Goal: Ask a question: Seek information or help from site administrators or community

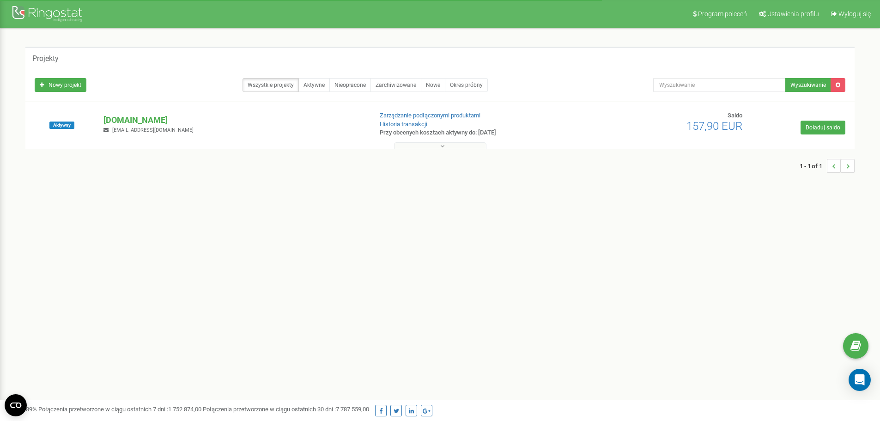
click at [858, 383] on icon "Open Intercom Messenger" at bounding box center [860, 379] width 10 height 11
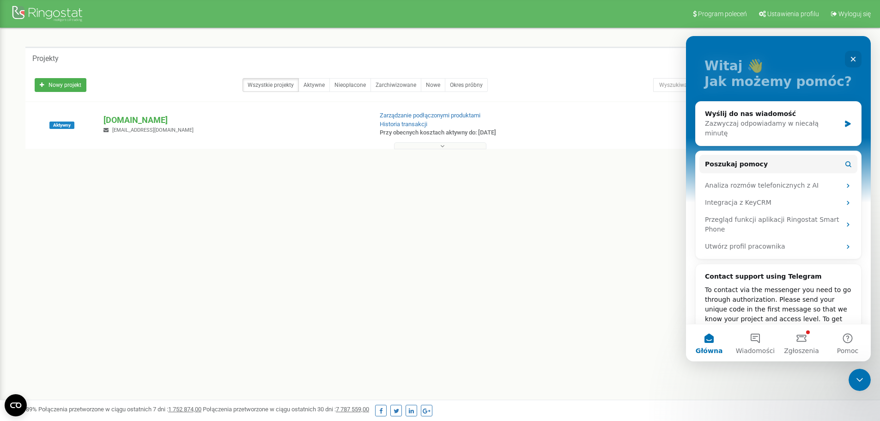
scroll to position [38, 0]
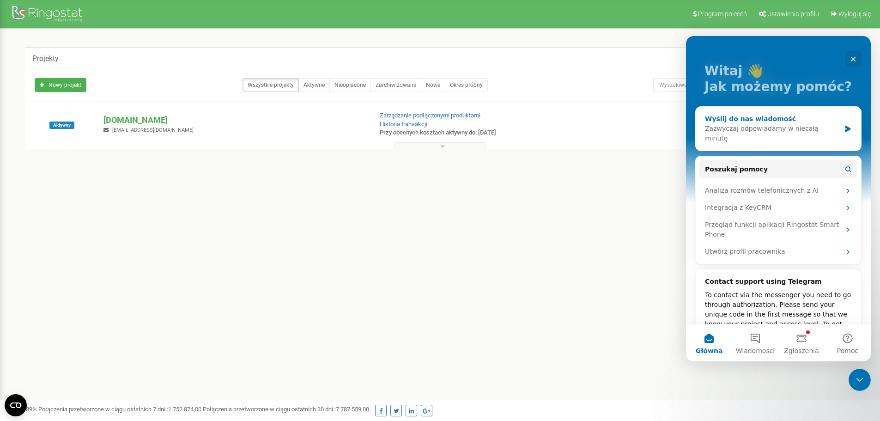
click at [770, 127] on div "Zazwyczaj odpowiadamy w niecałą minutę" at bounding box center [772, 133] width 135 height 19
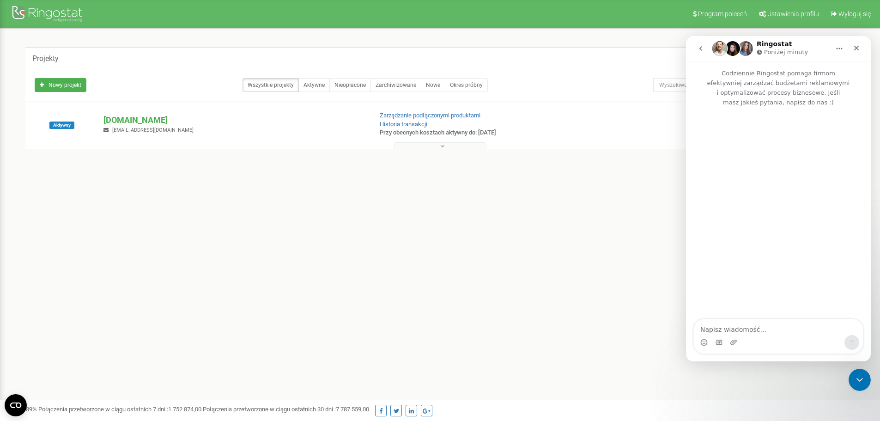
click at [761, 324] on textarea "Napisz wiadomość..." at bounding box center [778, 327] width 169 height 16
type textarea "Hello, can we get some information on our problem?"
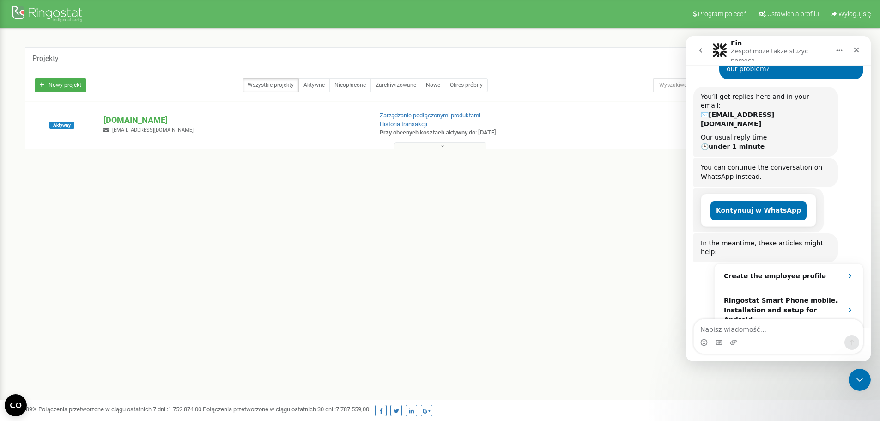
scroll to position [92, 0]
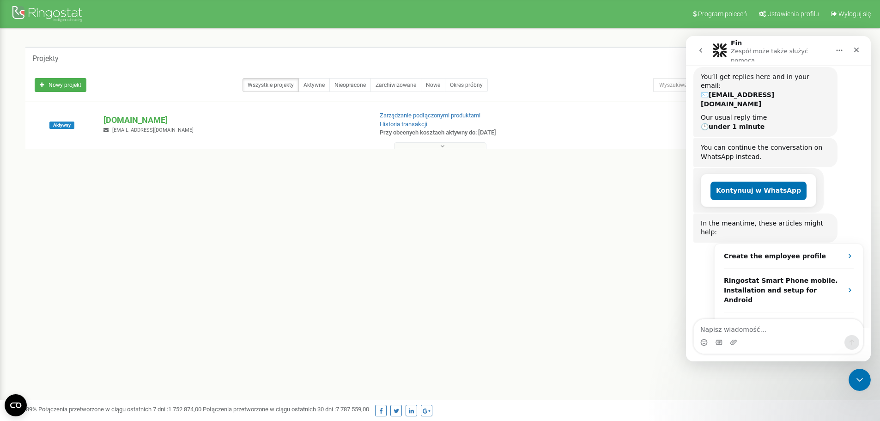
type textarea "T"
click at [736, 182] on button "Kontynuuj w WhatsApp" at bounding box center [759, 191] width 96 height 18
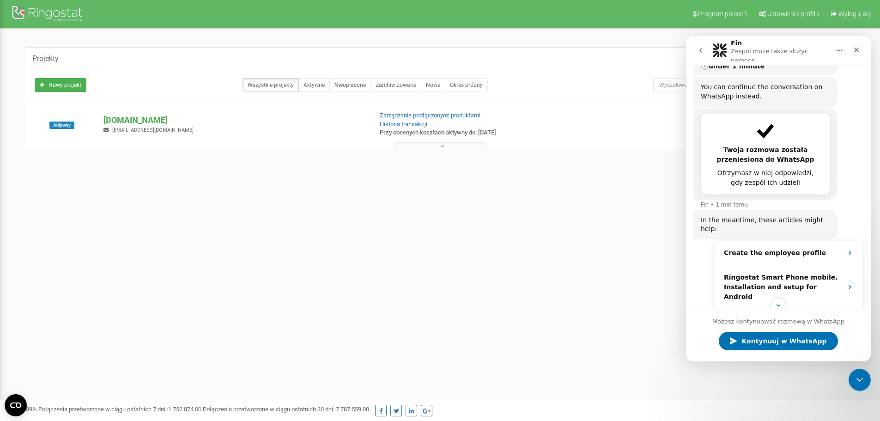
scroll to position [169, 0]
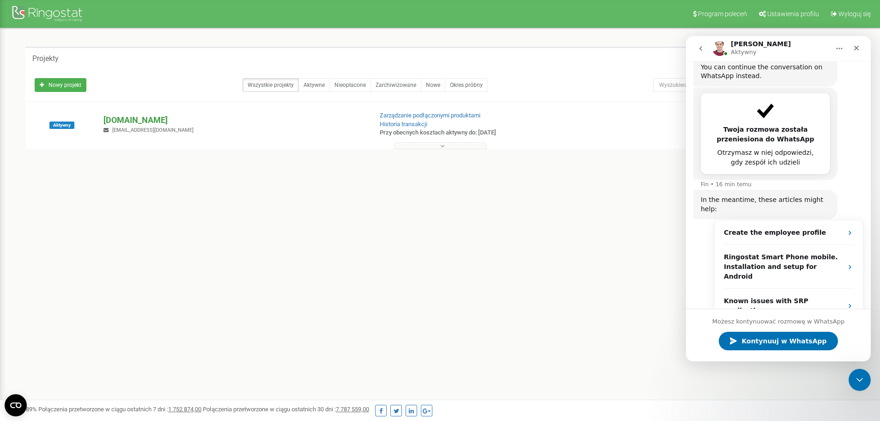
click at [123, 120] on p "[DOMAIN_NAME]" at bounding box center [233, 120] width 261 height 12
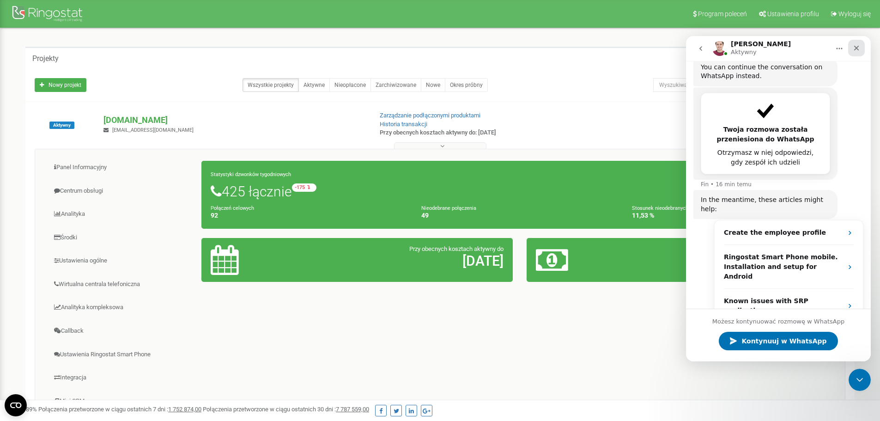
click at [858, 48] on icon "Zamknij" at bounding box center [856, 47] width 7 height 7
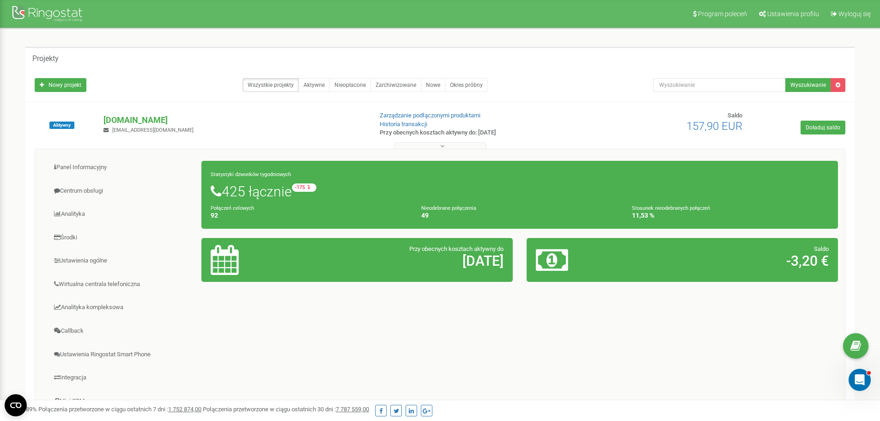
scroll to position [159, 0]
click at [862, 368] on div "Projekty Nowy projekt Wszystkie projekty Aktywne Nieopłacone Zarchiwizowane Now…" at bounding box center [440, 264] width 866 height 472
click at [862, 371] on div "Otwórz komunikator Intercom" at bounding box center [858, 378] width 30 height 30
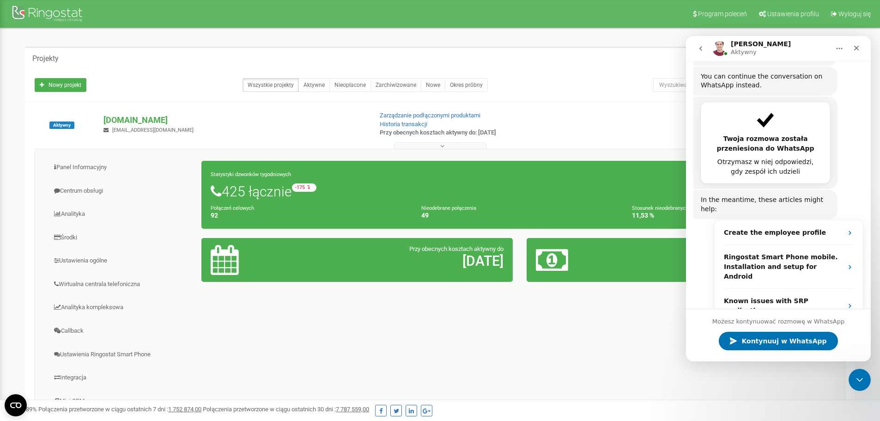
click at [701, 49] on icon "go back" at bounding box center [701, 48] width 3 height 5
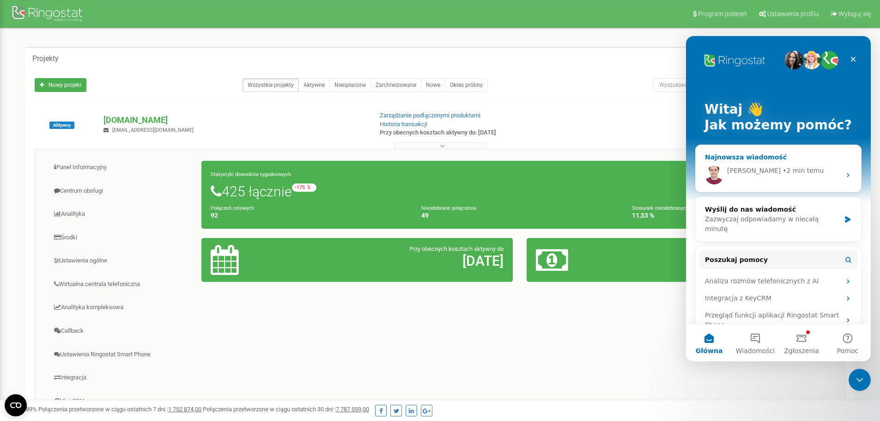
click at [747, 184] on div "Artur • 2 min temu" at bounding box center [778, 174] width 165 height 33
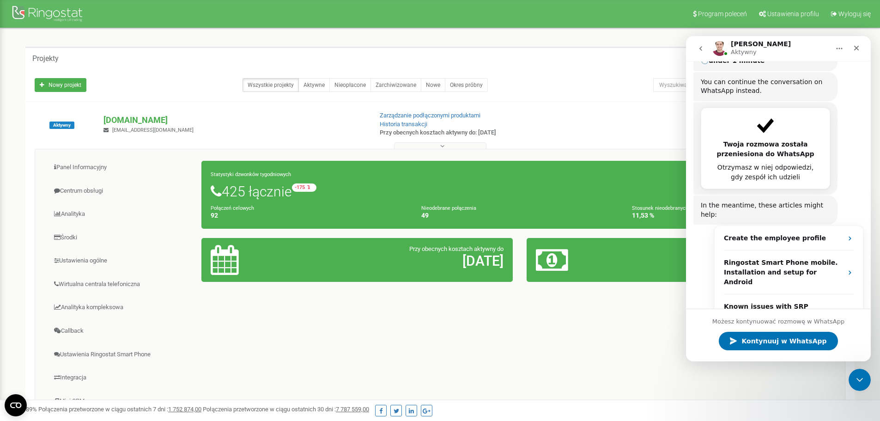
scroll to position [159, 0]
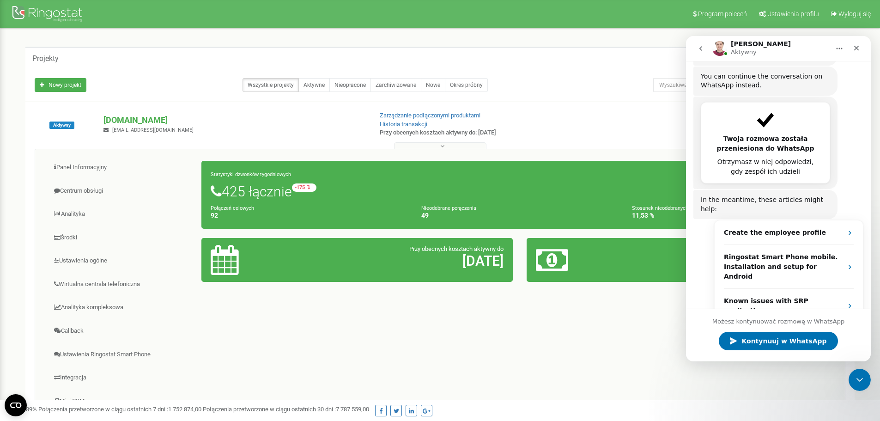
click at [718, 47] on img "Komunikator Intercom" at bounding box center [719, 48] width 15 height 15
click at [779, 330] on span "More in the Help Center" at bounding box center [793, 334] width 87 height 8
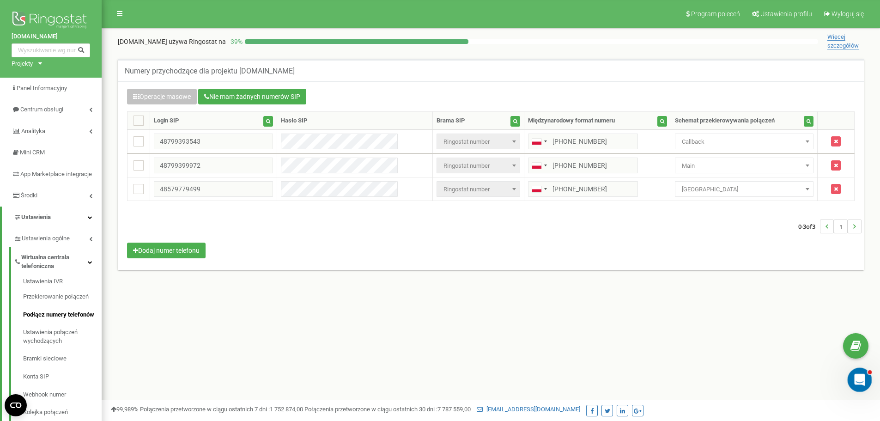
drag, startPoint x: 20, startPoint y: 17, endPoint x: 870, endPoint y: 387, distance: 927.2
click at [870, 387] on body at bounding box center [440, 277] width 880 height 554
click at [861, 378] on icon "Otwórz komunikator Intercom" at bounding box center [858, 378] width 15 height 15
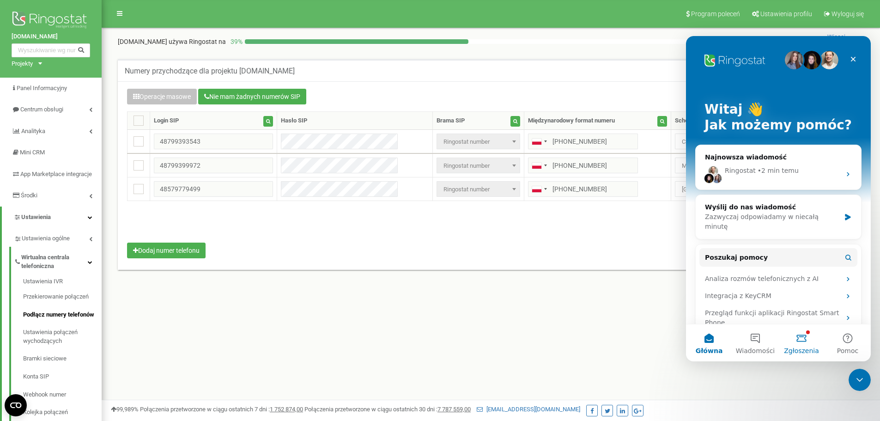
click at [802, 342] on button "Zgłoszenia" at bounding box center [802, 342] width 46 height 37
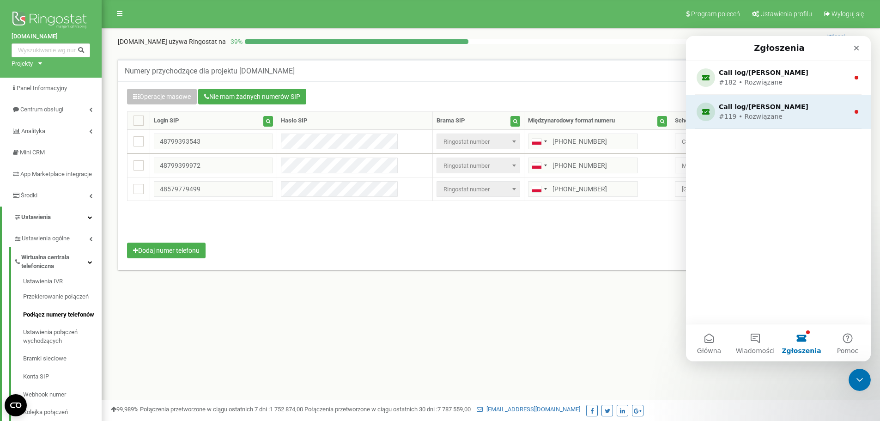
click at [762, 113] on div "#119 • Rozwiązane" at bounding box center [777, 117] width 116 height 10
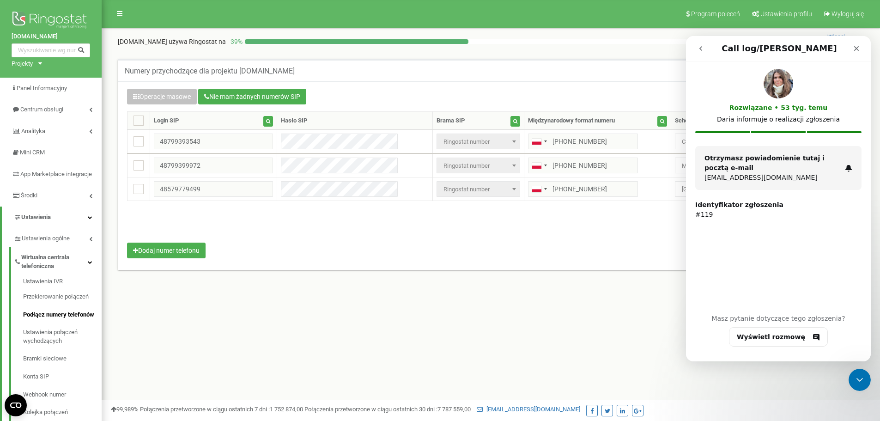
click at [701, 49] on icon "go back" at bounding box center [700, 48] width 7 height 7
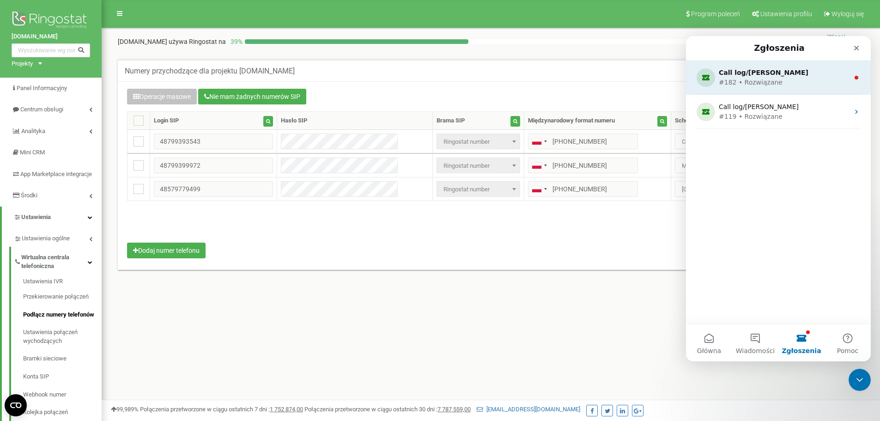
click at [755, 79] on div "#182 • Rozwiązane" at bounding box center [777, 83] width 116 height 10
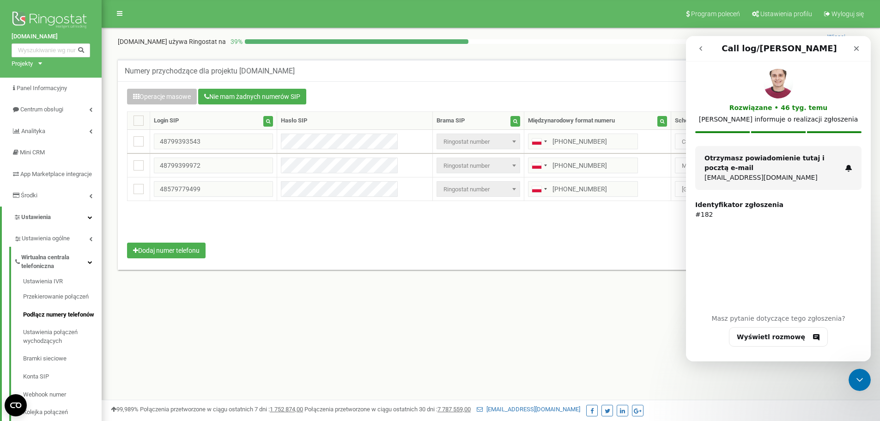
click at [694, 52] on button "go back" at bounding box center [701, 49] width 18 height 18
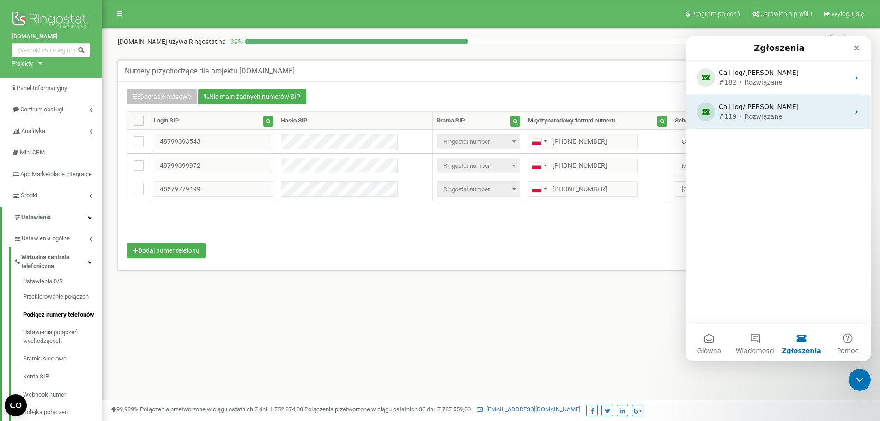
click at [742, 113] on div "#119 • Rozwiązane" at bounding box center [777, 117] width 116 height 10
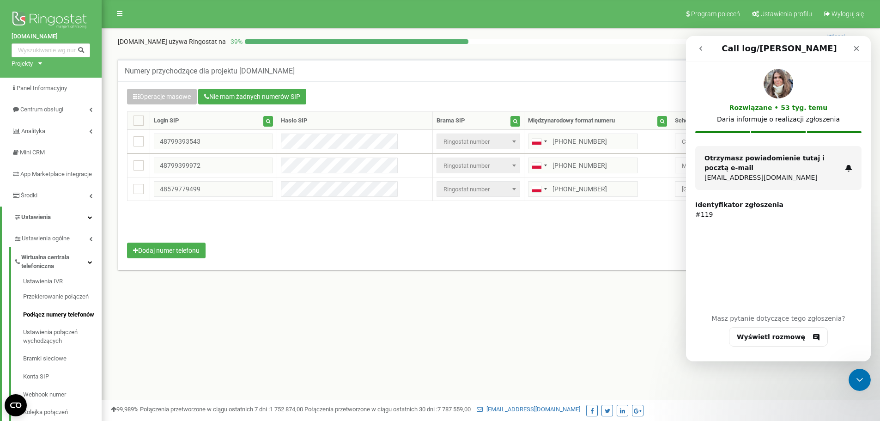
click at [700, 47] on icon "go back" at bounding box center [700, 48] width 7 height 7
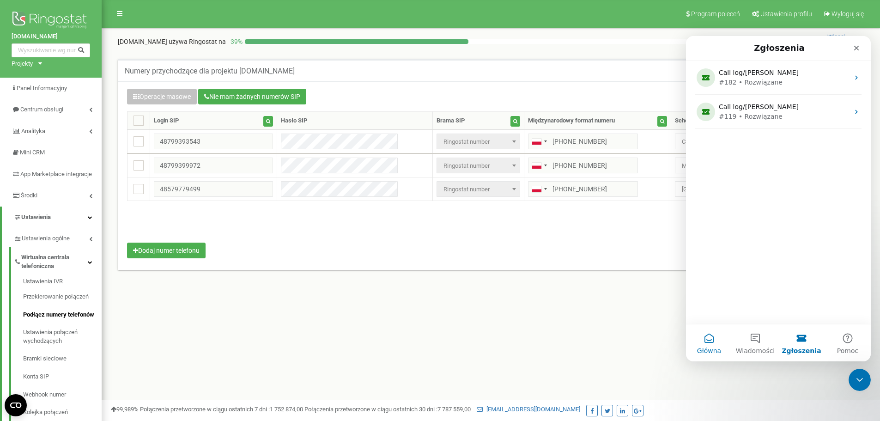
click at [723, 340] on button "Główna" at bounding box center [709, 342] width 46 height 37
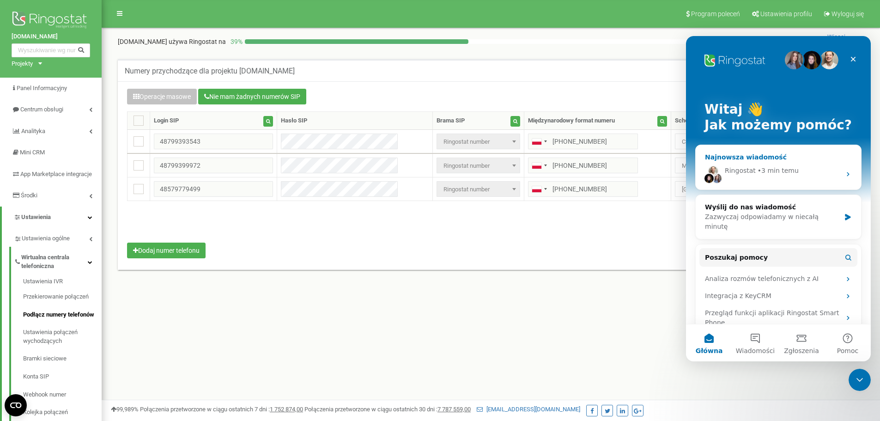
click at [770, 170] on div "• 3 min temu" at bounding box center [778, 171] width 41 height 10
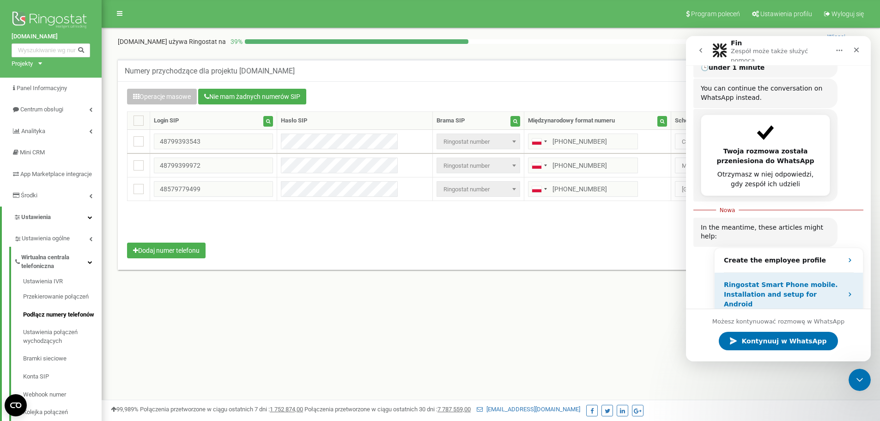
scroll to position [175, 0]
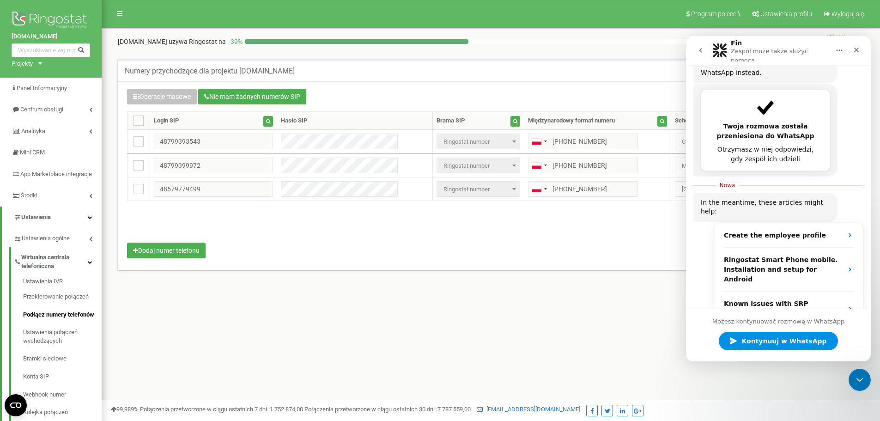
click at [754, 339] on span "Kontynuuj w WhatsApp" at bounding box center [782, 341] width 90 height 18
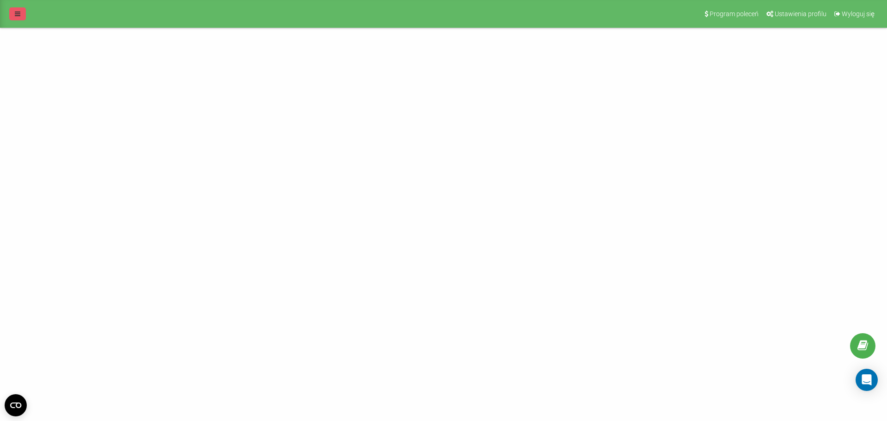
click at [18, 12] on icon at bounding box center [18, 14] width 6 height 6
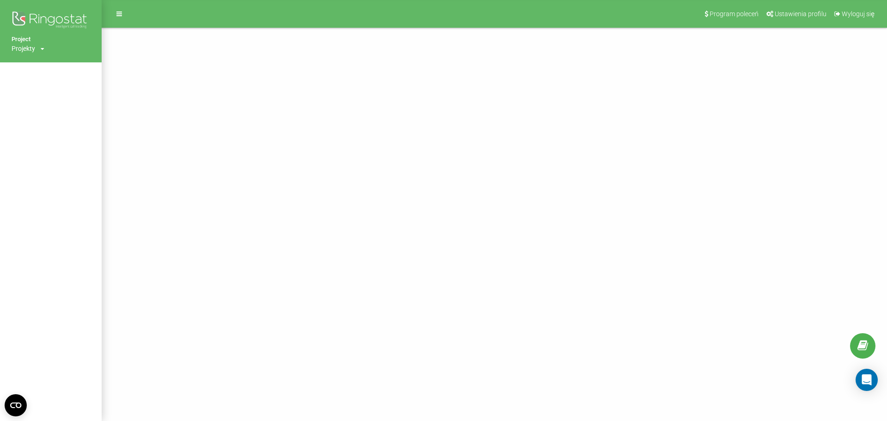
click at [33, 50] on div "Projekty" at bounding box center [24, 48] width 24 height 9
click at [37, 61] on link "[DOMAIN_NAME]" at bounding box center [41, 62] width 45 height 7
click at [28, 11] on div "Program poleceń Ustawienia profilu Wyloguj się" at bounding box center [443, 14] width 887 height 28
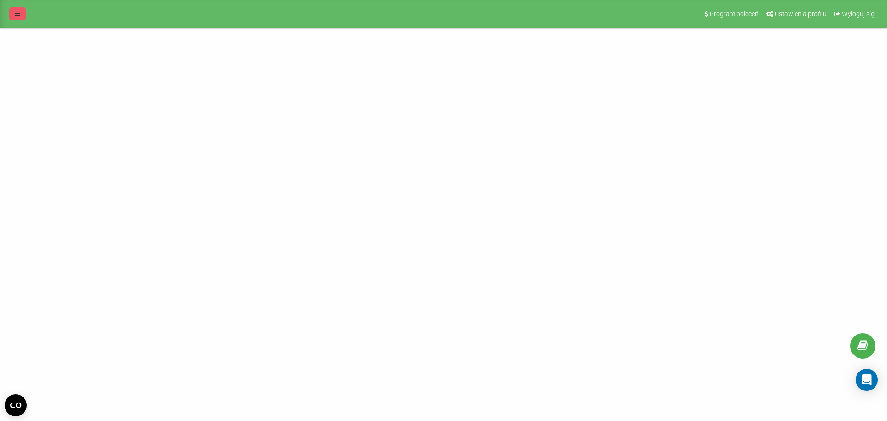
click at [24, 11] on link at bounding box center [17, 13] width 17 height 13
click at [201, 85] on div "Project Projekty [DOMAIN_NAME] Program poleceń Ustawienia profilu Wyloguj się" at bounding box center [443, 210] width 887 height 421
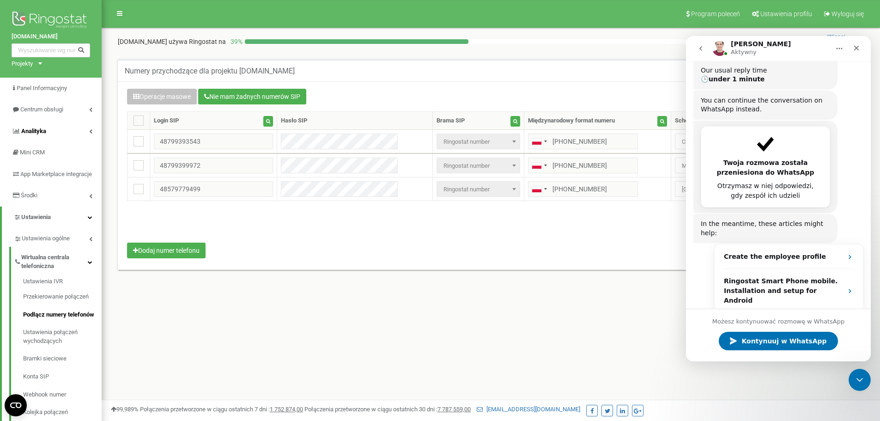
scroll to position [159, 0]
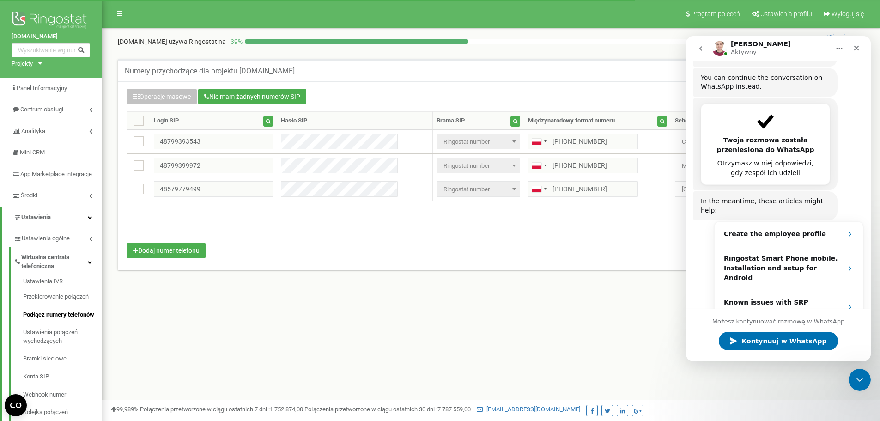
scroll to position [159, 0]
